Goal: Find specific page/section: Find specific page/section

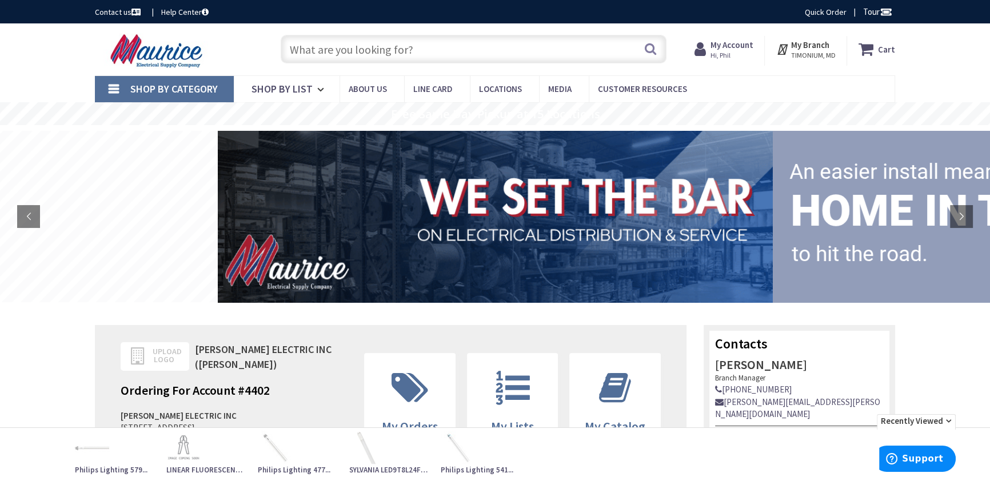
click at [412, 49] on input "text" at bounding box center [474, 49] width 386 height 29
paste input "NEF431040"
type input "NEF431040"
click at [653, 54] on button "Search" at bounding box center [650, 49] width 15 height 26
